Goal: Task Accomplishment & Management: Use online tool/utility

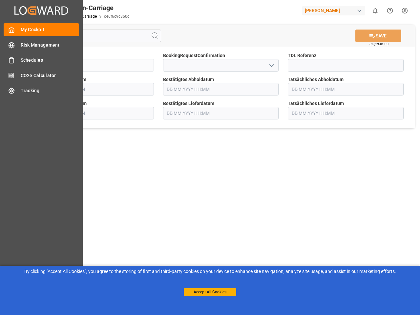
type input "[DATE] 00:00"
click at [210, 158] on main "SAVE Ctrl/CMD + S Sendung QKA25-011380 BookingRequestConfirmation TDL Referenz …" at bounding box center [221, 166] width 396 height 290
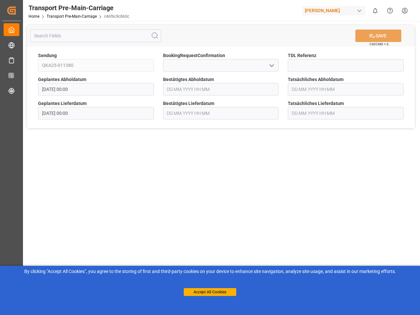
click at [41, 10] on div "Transport Pre-Main-Carriage" at bounding box center [79, 8] width 101 height 10
click at [335, 11] on div "[PERSON_NAME]" at bounding box center [333, 11] width 63 height 10
click at [375, 11] on html "Created by potrace 1.15, written by [PERSON_NAME] [DATE]-[DATE] Created by potr…" at bounding box center [210, 157] width 420 height 315
click at [390, 11] on icon "Help Center" at bounding box center [390, 10] width 7 height 7
click at [155, 36] on icon at bounding box center [155, 36] width 8 height 8
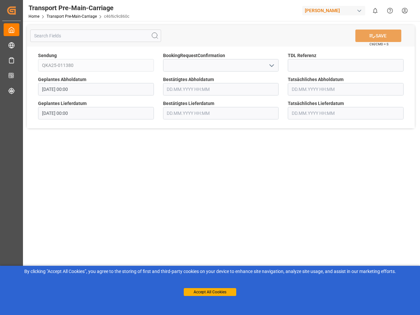
click at [271, 65] on icon "open menu" at bounding box center [272, 66] width 8 height 8
click at [210, 292] on button "Accept All Cookies" at bounding box center [210, 292] width 53 height 8
